Goal: Find specific page/section: Find specific page/section

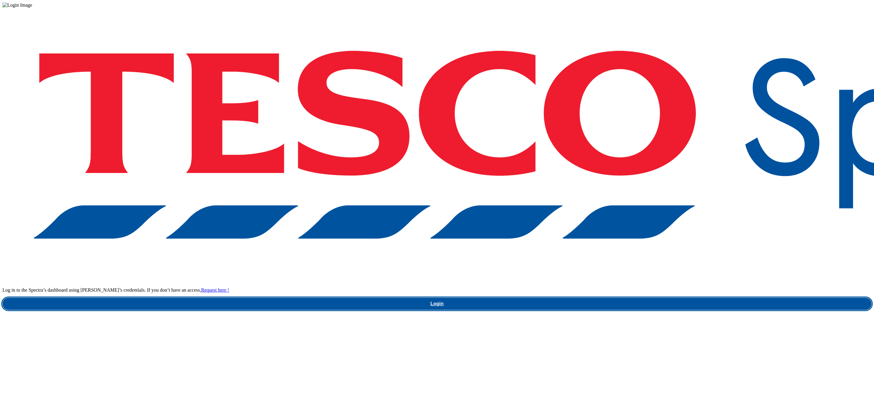
click at [652, 298] on link "Login" at bounding box center [436, 304] width 869 height 12
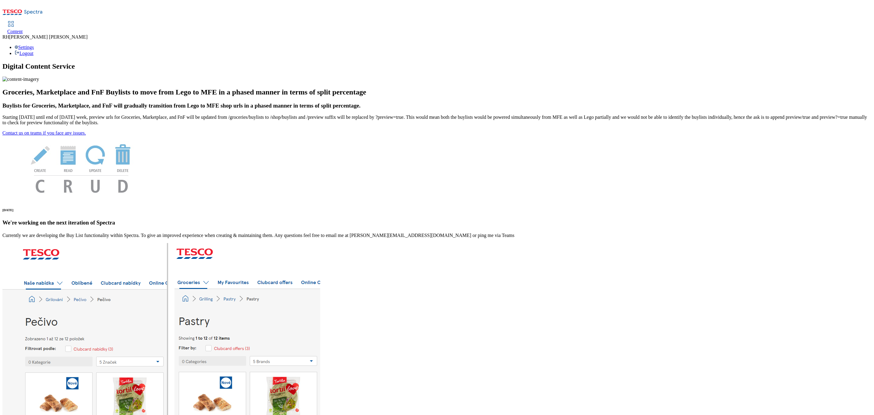
click at [23, 29] on span "Content" at bounding box center [14, 31] width 15 height 5
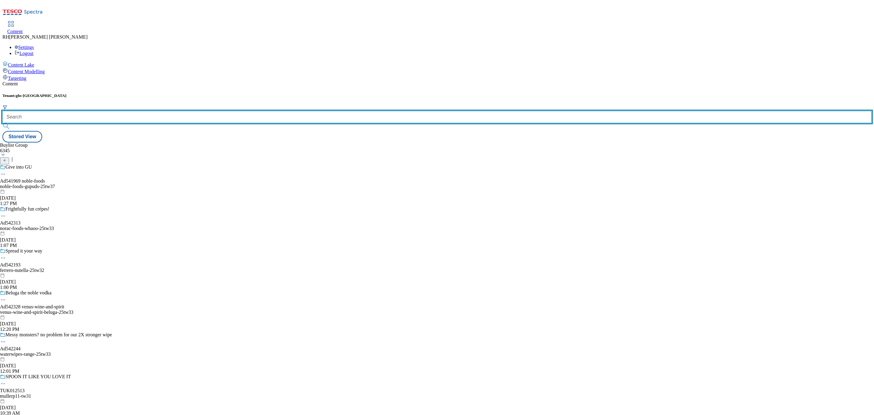
click at [131, 111] on input "text" at bounding box center [436, 117] width 869 height 12
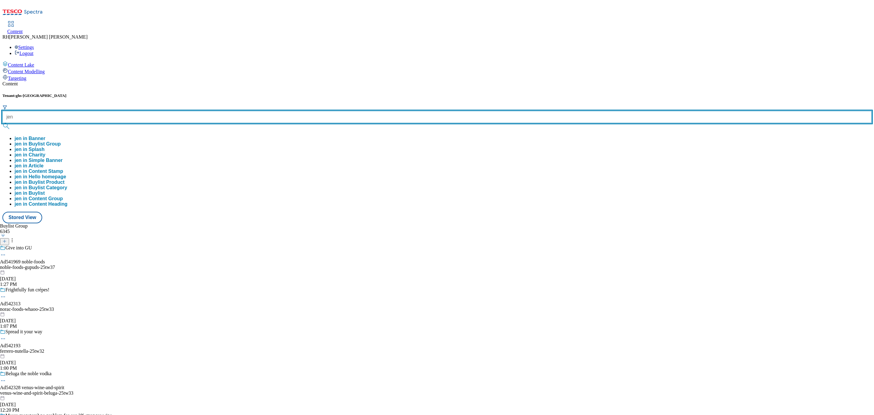
type input "jen"
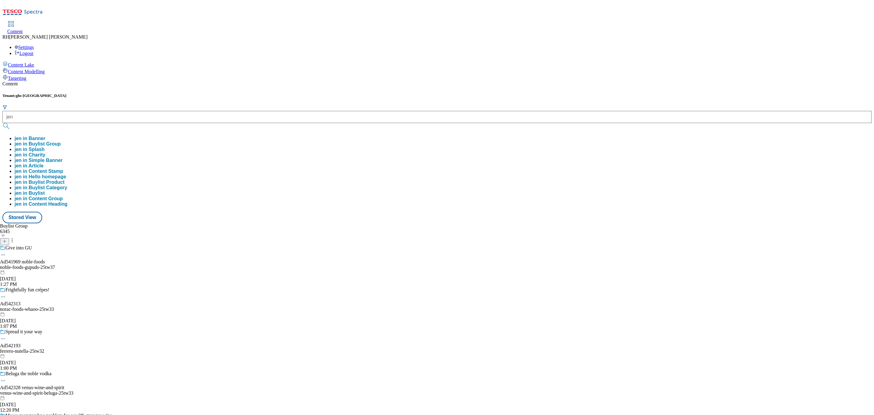
click at [61, 141] on button "jen in Buylist Group" at bounding box center [38, 143] width 46 height 5
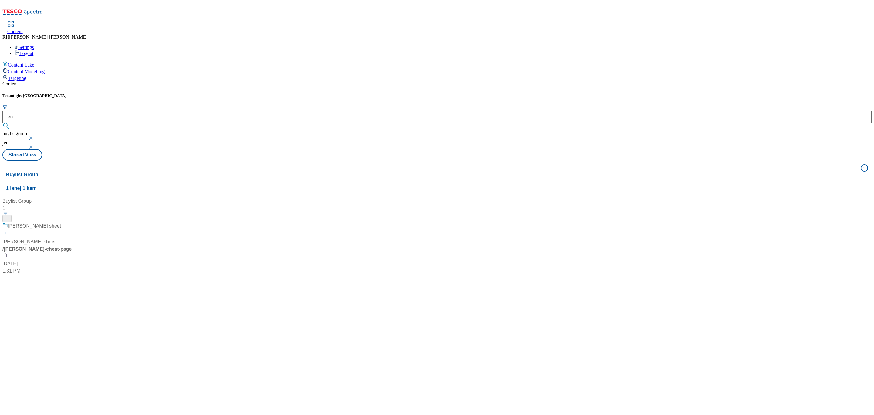
click at [78, 222] on div "[PERSON_NAME] sheet [PERSON_NAME] sheet / [PERSON_NAME]-cheat-page [DATE] 1:31 …" at bounding box center [40, 248] width 76 height 52
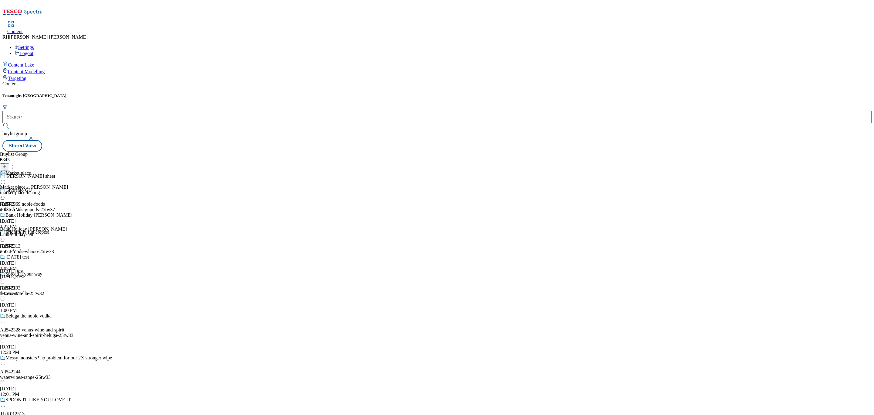
click at [72, 190] on div "market-place-testing" at bounding box center [36, 192] width 72 height 5
click at [6, 191] on icon at bounding box center [3, 194] width 6 height 6
click at [529, 151] on div "Buylist Group 6345 [PERSON_NAME] sheet Give into GU Ad541969 noble-foods noble-…" at bounding box center [436, 151] width 869 height 0
click at [33, 190] on div "jen-1" at bounding box center [16, 192] width 33 height 5
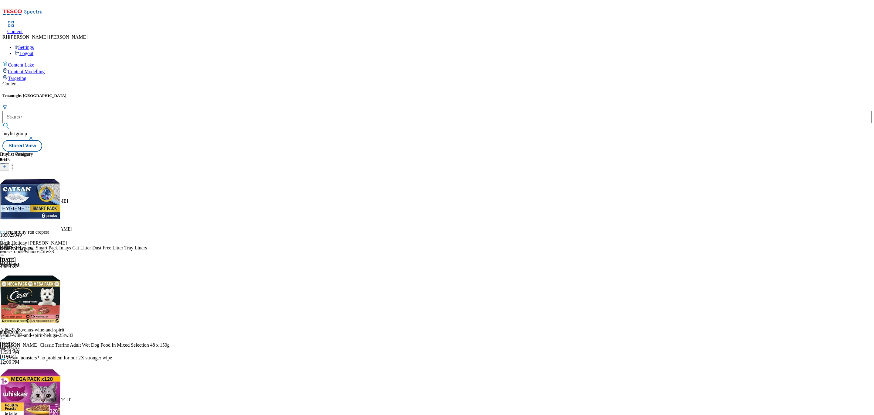
click at [6, 191] on icon at bounding box center [3, 194] width 6 height 6
click at [588, 151] on div "Buylist Group 6345 [PERSON_NAME] sheet Give into GU Ad541969 noble-foods noble-…" at bounding box center [436, 151] width 869 height 0
click at [6, 191] on icon at bounding box center [3, 194] width 6 height 6
click at [50, 247] on span "Open Preview Url" at bounding box center [35, 249] width 32 height 5
